Goal: Information Seeking & Learning: Learn about a topic

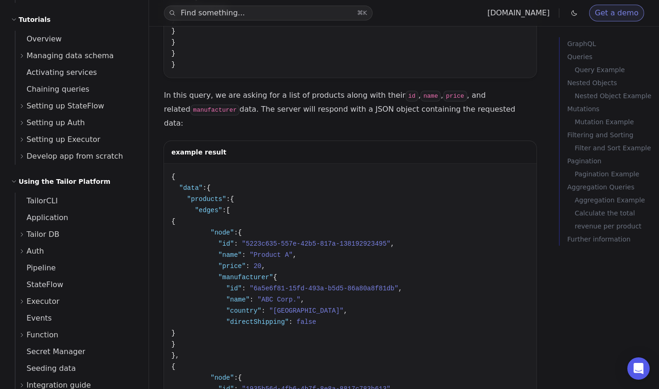
scroll to position [218, 0]
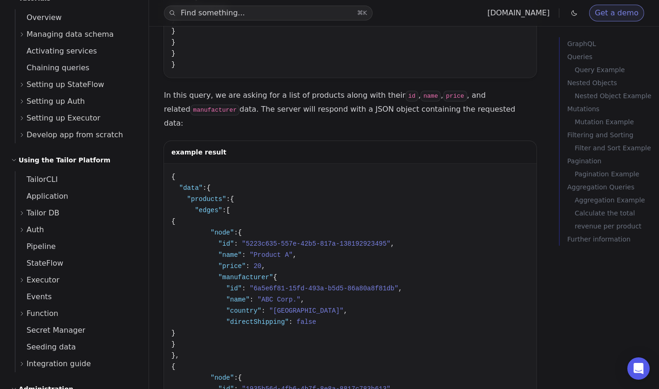
click at [21, 214] on icon at bounding box center [22, 213] width 2 height 4
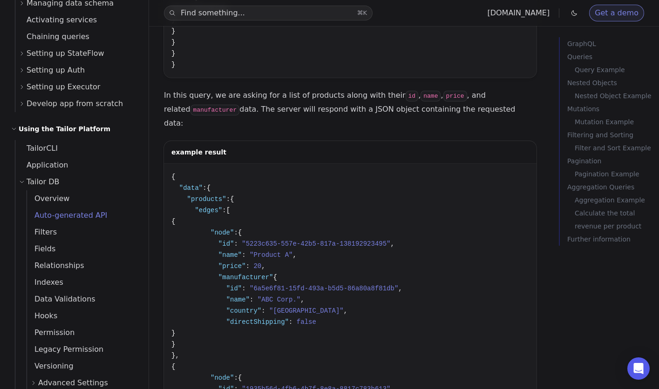
scroll to position [292, 0]
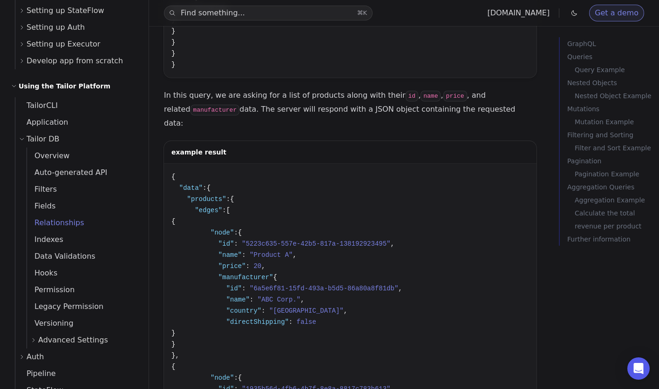
click at [76, 225] on span "Relationships" at bounding box center [55, 222] width 57 height 9
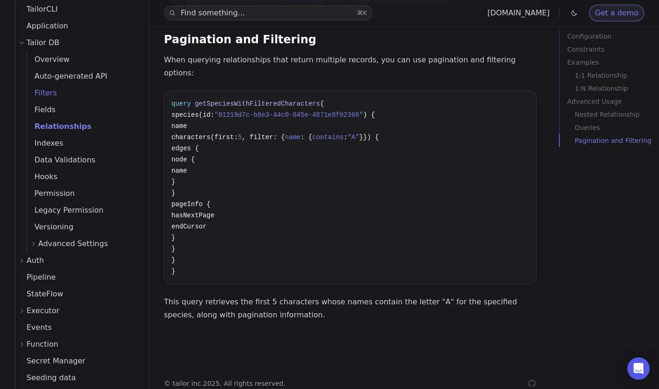
scroll to position [394, 0]
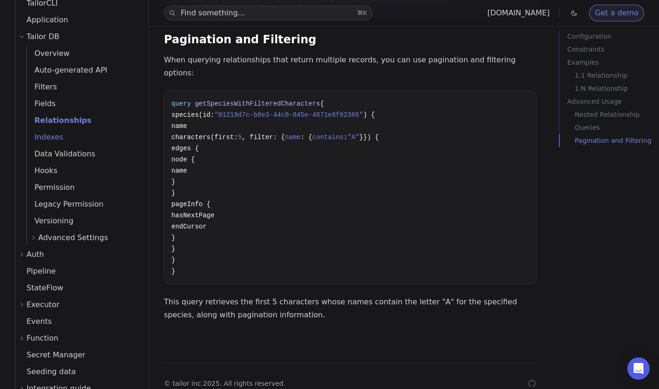
click at [52, 139] on span "Indexes" at bounding box center [45, 137] width 36 height 9
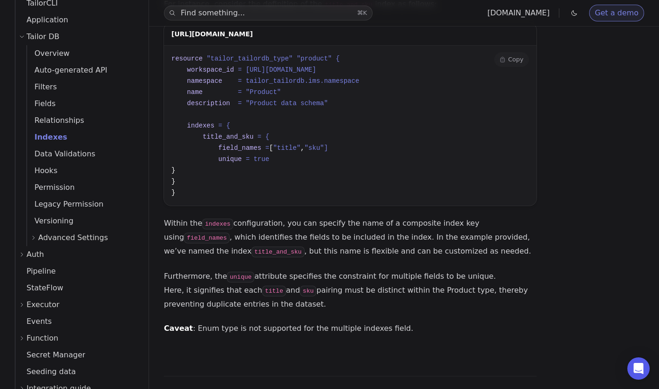
scroll to position [208, 0]
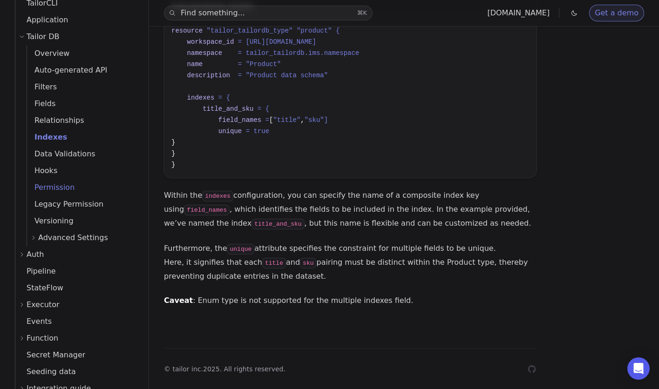
click at [61, 194] on span "Permission" at bounding box center [50, 187] width 47 height 13
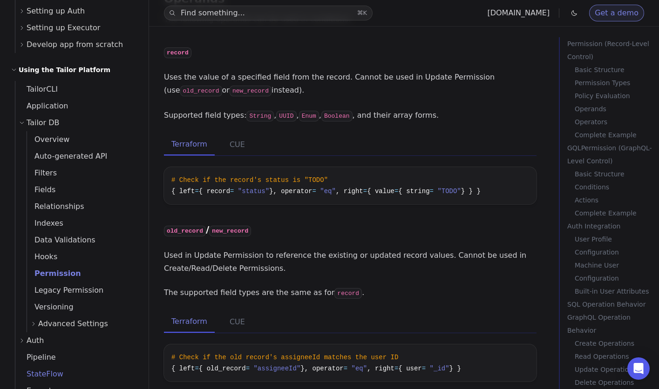
scroll to position [301, 0]
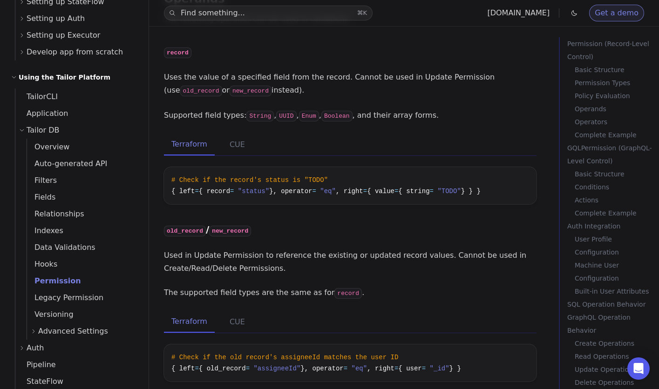
click at [50, 129] on span "Tailor DB" at bounding box center [43, 130] width 33 height 13
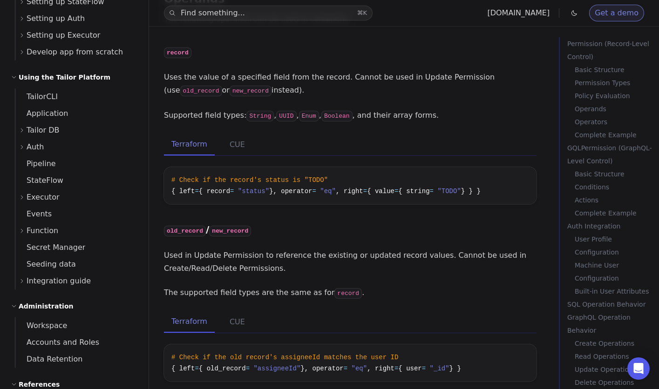
click at [50, 129] on span "Tailor DB" at bounding box center [43, 130] width 33 height 13
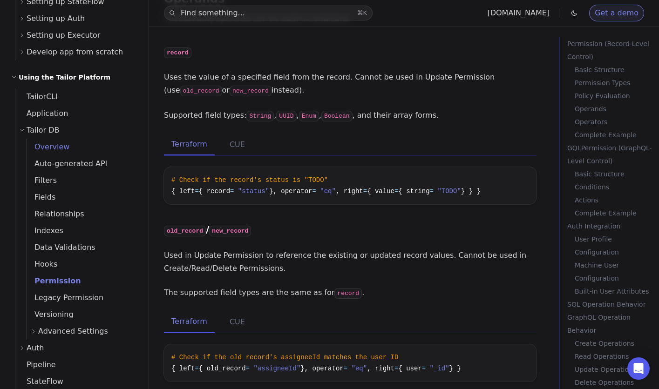
click at [51, 149] on span "Overview" at bounding box center [48, 146] width 42 height 9
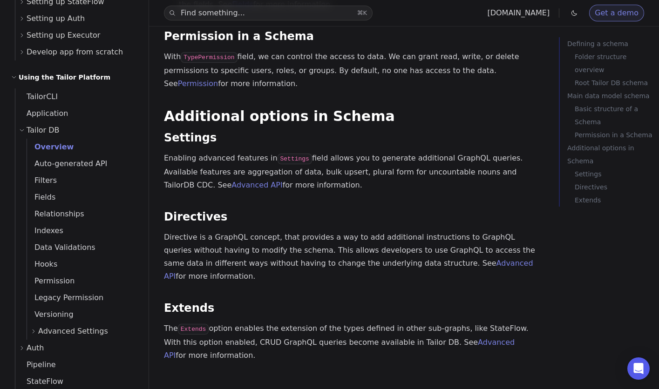
scroll to position [1416, 0]
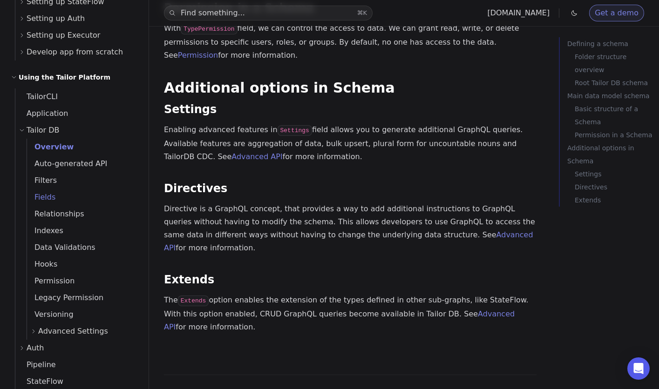
click at [47, 197] on span "Fields" at bounding box center [41, 197] width 28 height 9
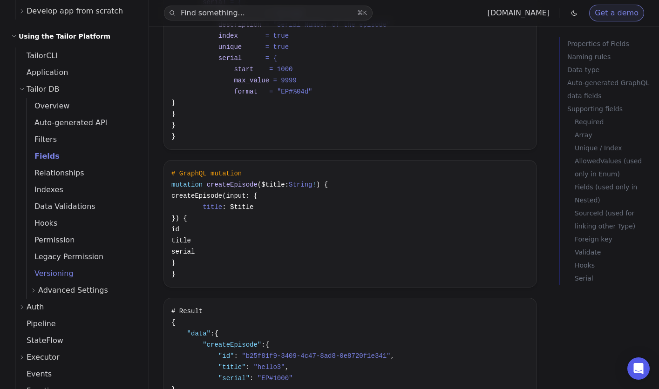
scroll to position [342, 0]
click at [35, 289] on icon at bounding box center [34, 290] width 6 height 6
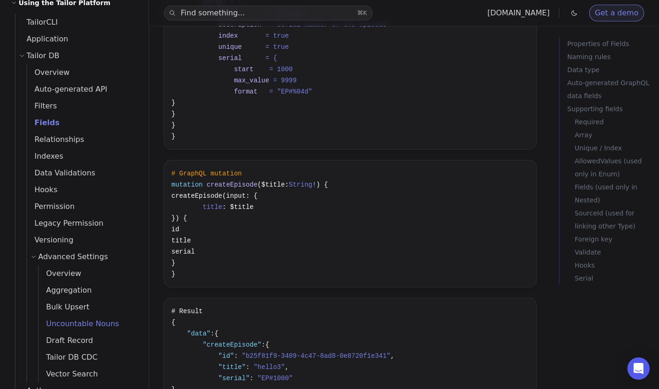
scroll to position [369, 0]
